Goal: Check status: Check status

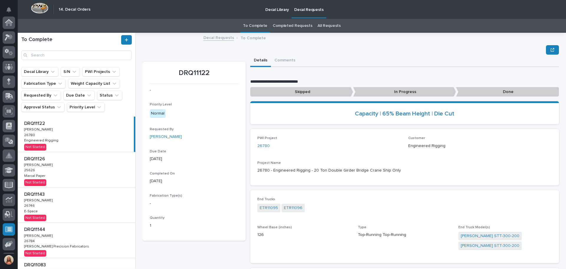
scroll to position [73, 0]
click at [91, 169] on div "DRQ11126 DRQ11126 [PERSON_NAME] [PERSON_NAME] 25626 25626 Marcal Paper Marcal P…" at bounding box center [77, 169] width 118 height 35
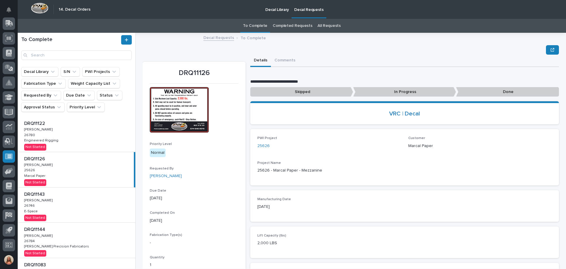
click at [178, 109] on img at bounding box center [179, 109] width 59 height 45
click at [278, 9] on p "Decal Library" at bounding box center [278, 6] width 24 height 12
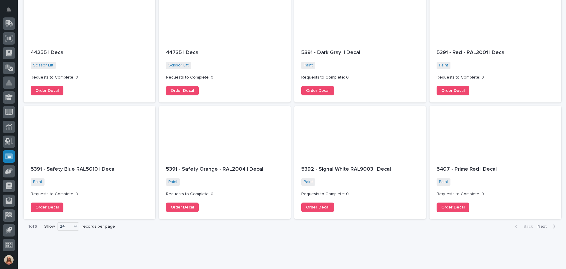
scroll to position [564, 0]
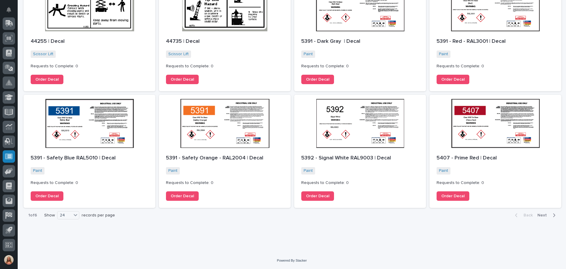
click at [538, 214] on span "Next" at bounding box center [544, 214] width 13 height 5
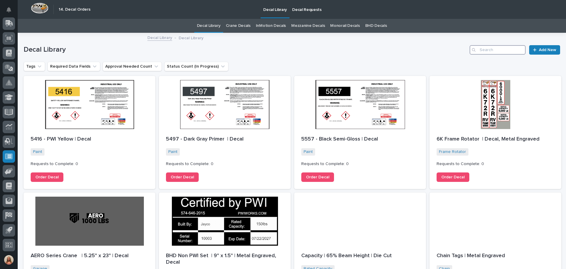
click at [479, 46] on input "Search" at bounding box center [498, 49] width 56 height 9
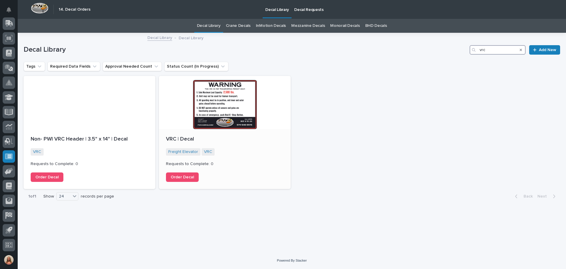
type input "vrc"
click at [238, 110] on div at bounding box center [225, 102] width 132 height 53
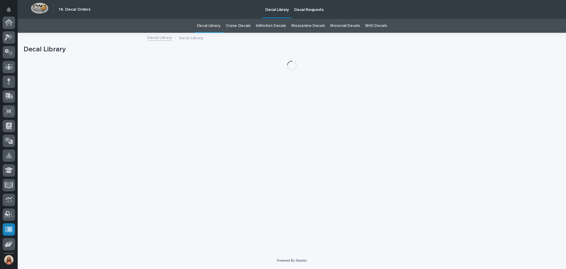
scroll to position [73, 0]
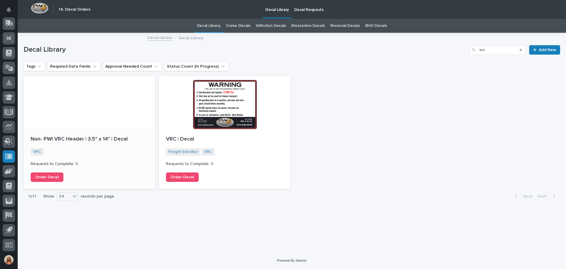
click at [76, 142] on p "Non- PWI VRC Header | 3.5" x 14" | Decal" at bounding box center [90, 139] width 118 height 6
click at [303, 12] on p "Decal Requests" at bounding box center [309, 6] width 30 height 12
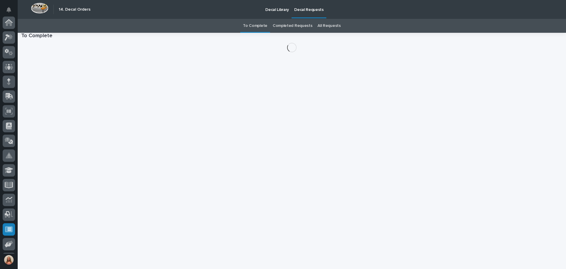
scroll to position [73, 0]
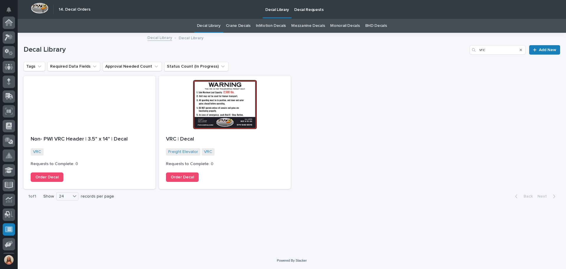
scroll to position [73, 0]
type input "vr"
click at [169, 38] on link "Decal Library" at bounding box center [160, 37] width 25 height 7
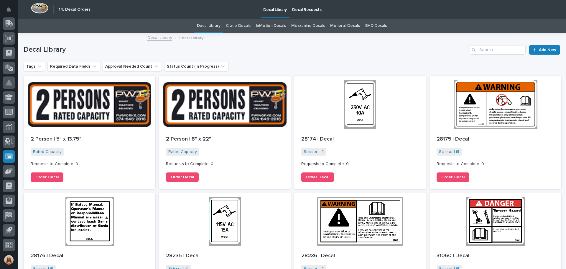
click at [307, 9] on p "Decal Requests" at bounding box center [307, 6] width 30 height 12
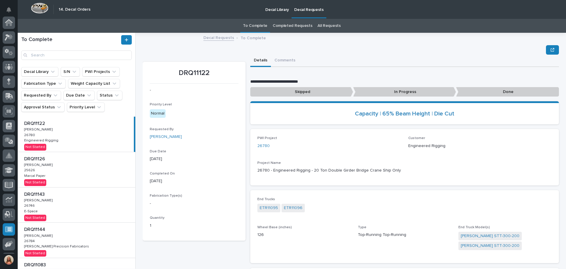
scroll to position [73, 0]
click at [90, 168] on div "DRQ11126 DRQ11126 [PERSON_NAME] [PERSON_NAME] 25626 25626 Marcal Paper Marcal P…" at bounding box center [77, 169] width 118 height 35
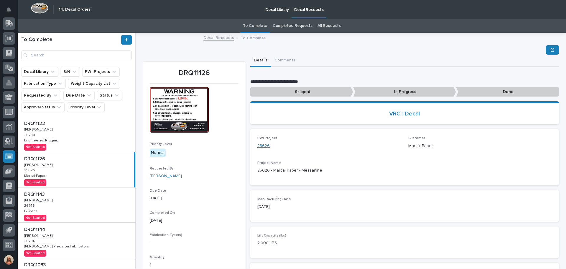
click at [266, 144] on link "25626" at bounding box center [264, 146] width 12 height 6
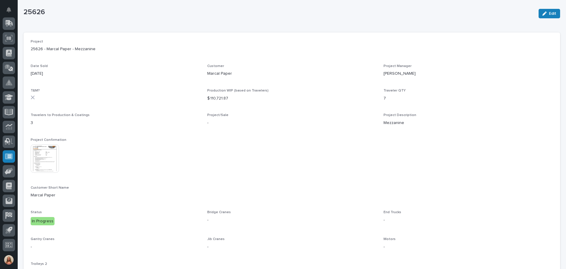
scroll to position [59, 0]
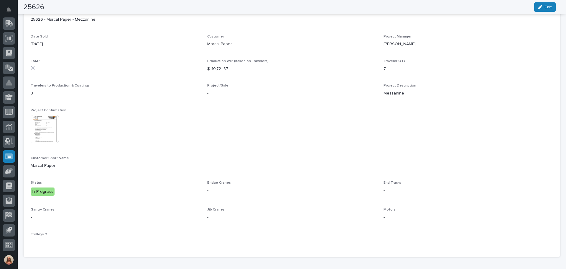
click at [42, 134] on img at bounding box center [45, 129] width 28 height 28
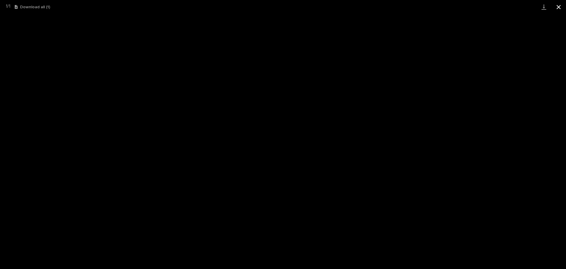
click at [556, 6] on button "Close gallery" at bounding box center [559, 7] width 15 height 14
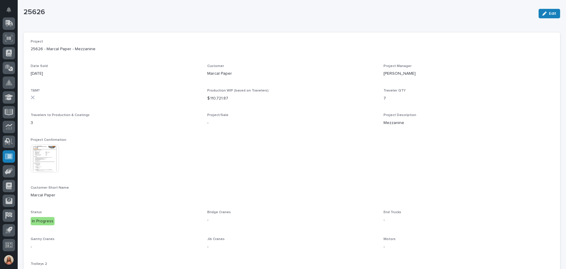
scroll to position [0, 0]
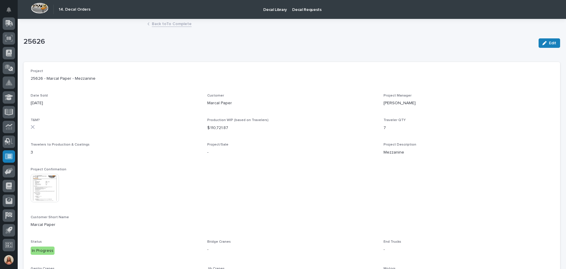
click at [163, 22] on link "Back to To Complete" at bounding box center [172, 23] width 40 height 7
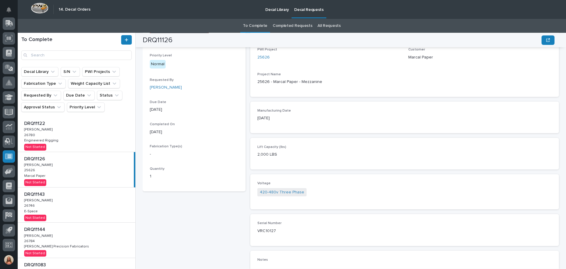
scroll to position [117, 0]
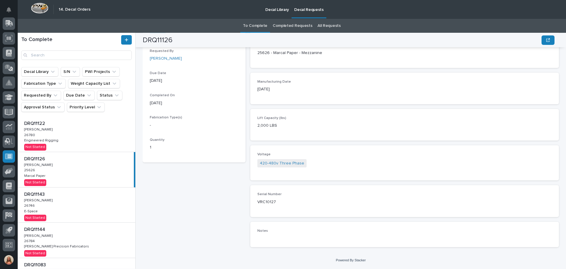
click at [80, 138] on div "DRQ11122 DRQ11122 [PERSON_NAME] [PERSON_NAME] 26780 26780 Engineered Rigging En…" at bounding box center [77, 134] width 118 height 35
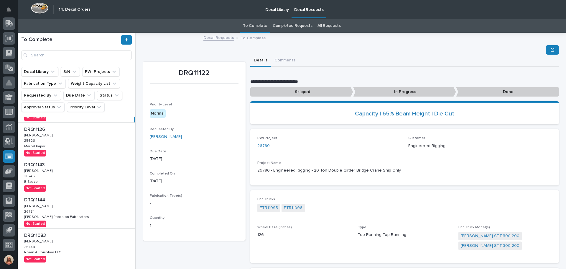
click at [94, 176] on div "DRQ11143 DRQ11143 [PERSON_NAME] [PERSON_NAME] 26746 26746 E-Space E-Space Not S…" at bounding box center [77, 175] width 118 height 35
click at [261, 146] on link "26746" at bounding box center [264, 146] width 13 height 6
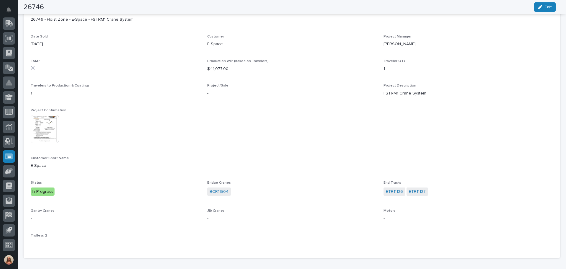
scroll to position [30, 0]
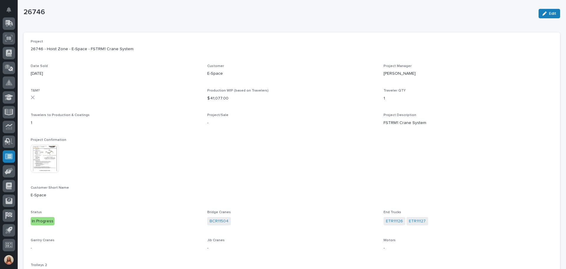
click at [41, 161] on img at bounding box center [45, 158] width 28 height 28
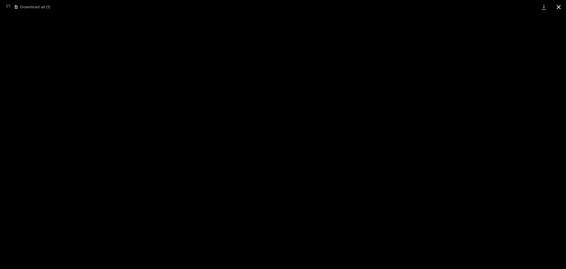
click at [556, 7] on button "Close gallery" at bounding box center [559, 7] width 15 height 14
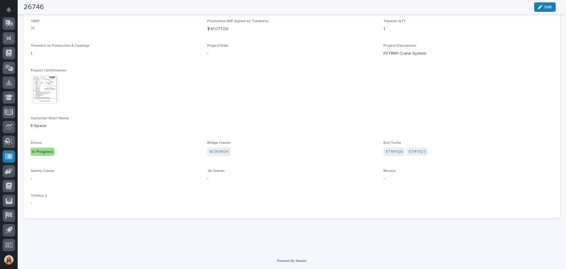
scroll to position [0, 0]
